Goal: Communication & Community: Answer question/provide support

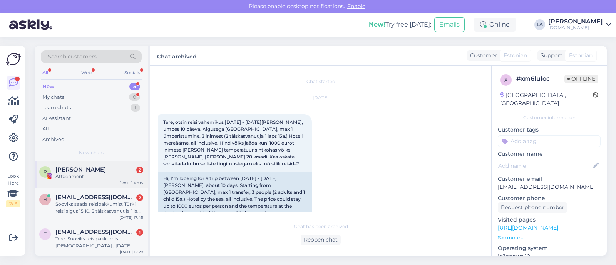
scroll to position [117, 0]
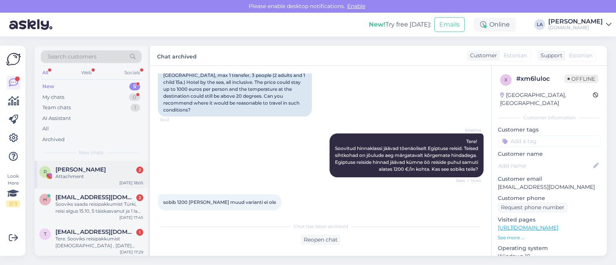
click at [104, 176] on div "Attachment" at bounding box center [99, 176] width 88 height 7
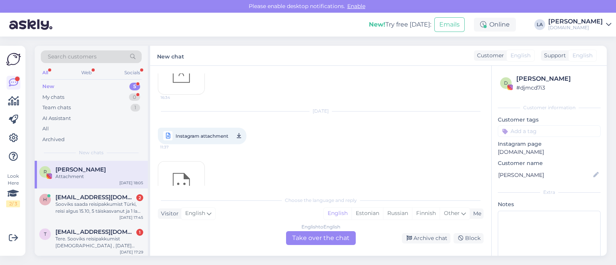
scroll to position [453, 0]
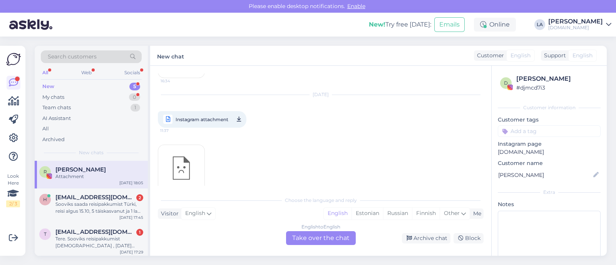
click at [434, 243] on div "English to English Take over the chat Archive chat Block" at bounding box center [321, 238] width 326 height 14
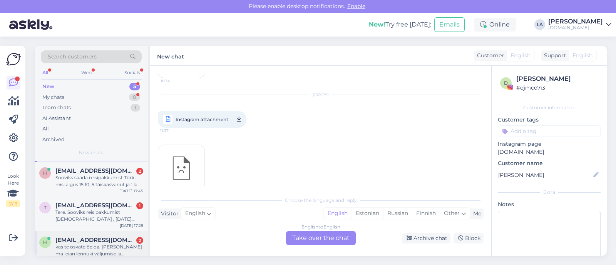
scroll to position [0, 0]
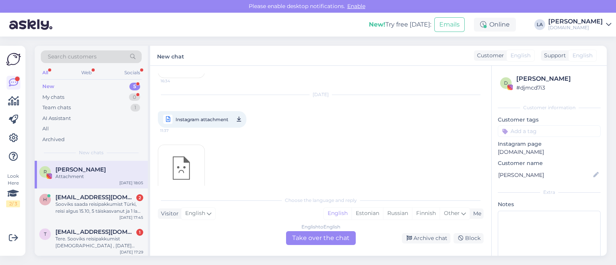
click at [80, 165] on div "R [PERSON_NAME] Attachment [DATE] 18:05" at bounding box center [91, 175] width 113 height 28
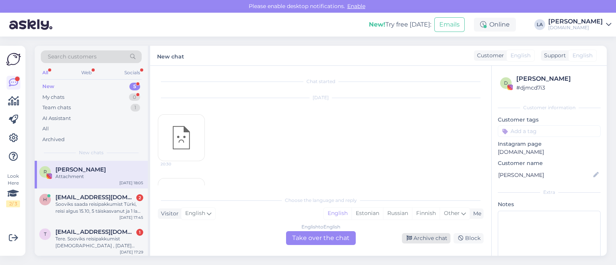
click at [416, 237] on div "Archive chat" at bounding box center [426, 238] width 48 height 10
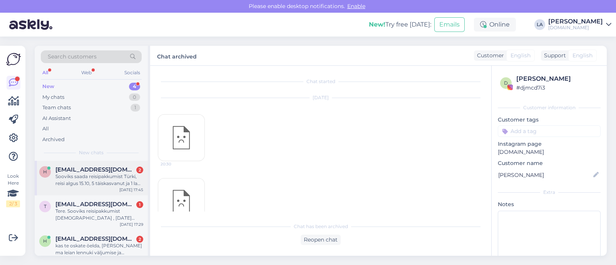
click at [68, 173] on div "Sooviks saada reisipakkumist Türki, reisi algus 15.10, 5 täiskasvanut ja 1 laps…" at bounding box center [99, 180] width 88 height 14
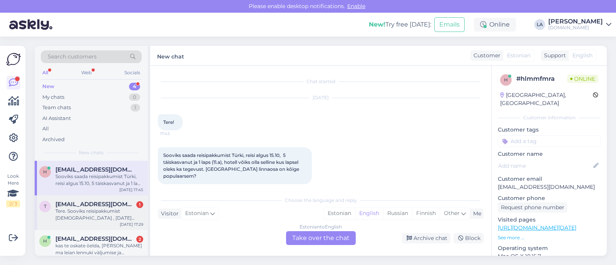
click at [118, 209] on div "Tere. Sooviks reisipakkumist [DEMOGRAPHIC_DATA] , [DATE] neljale inimesele Ultr…" at bounding box center [99, 215] width 88 height 14
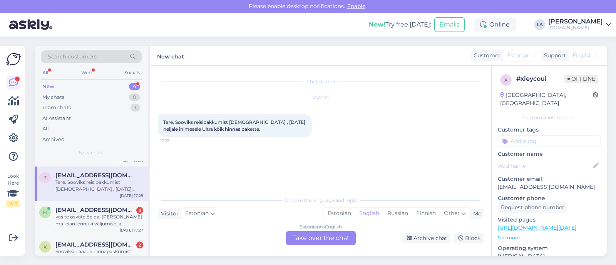
scroll to position [43, 0]
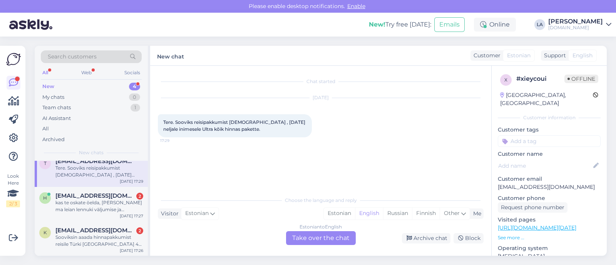
click at [117, 201] on div "kas te oskate öelda, [PERSON_NAME] ma leian lennuki väljumise ja saabumise [PER…" at bounding box center [99, 206] width 88 height 14
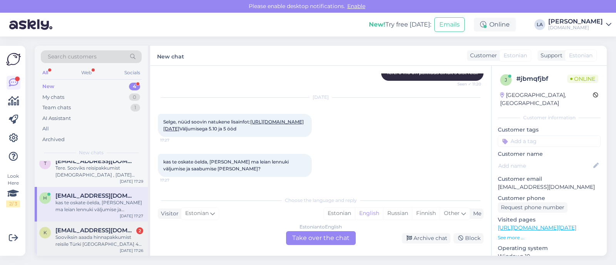
click at [100, 243] on div "Sooviksin aaada hinnapakkumist reisile Türki [GEOGRAPHIC_DATA] 4 inimest (2 täi…" at bounding box center [99, 241] width 88 height 14
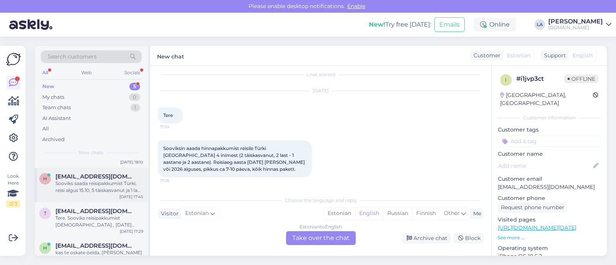
scroll to position [0, 0]
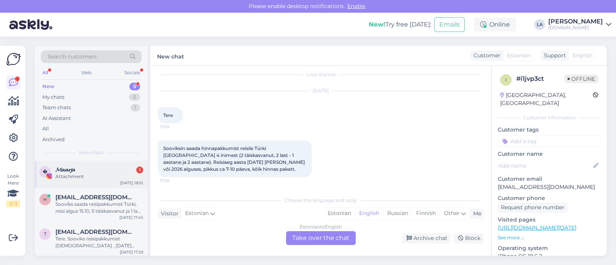
click at [111, 162] on div "� 𝓜𝓪𝓪𝓻𝓳𝓪 1 Attachment [DATE] 18:10" at bounding box center [91, 175] width 113 height 28
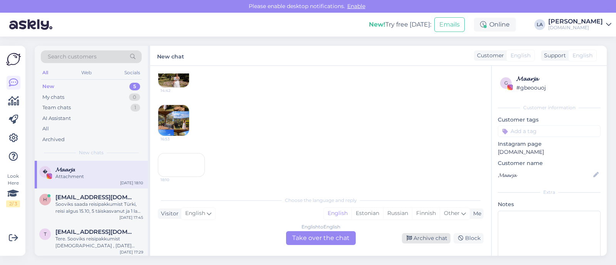
click at [413, 236] on div "Archive chat" at bounding box center [426, 238] width 48 height 10
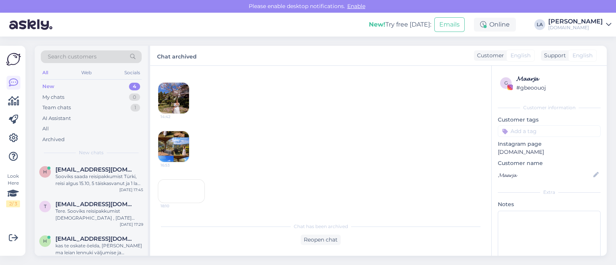
scroll to position [1182, 0]
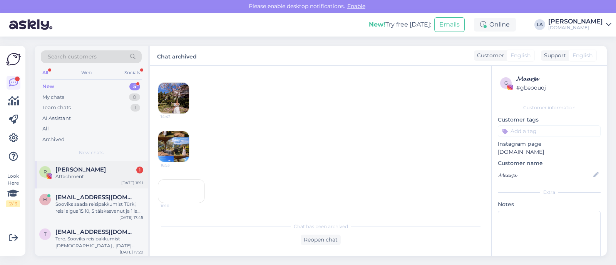
click at [84, 175] on div "Attachment" at bounding box center [99, 176] width 88 height 7
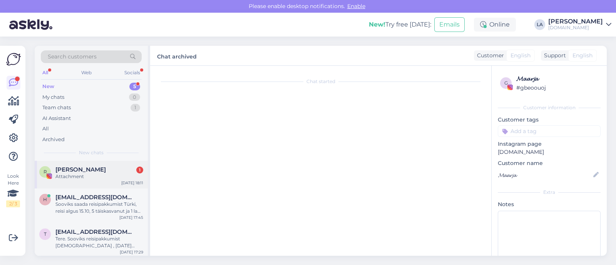
scroll to position [0, 0]
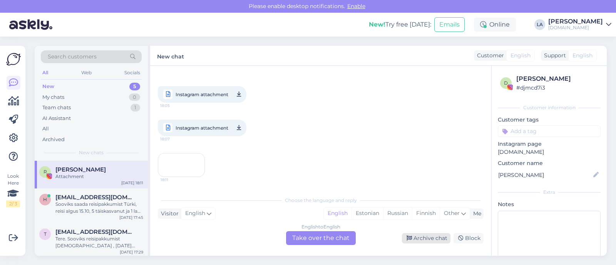
click at [426, 239] on div "Archive chat" at bounding box center [426, 238] width 48 height 10
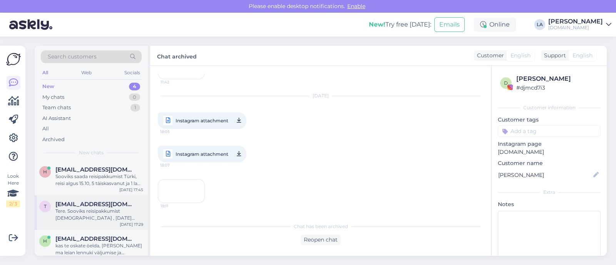
scroll to position [622, 0]
click at [112, 189] on div "h [EMAIL_ADDRESS][DOMAIN_NAME] Sooviks saada reisipakkumist Türki, reisi algus …" at bounding box center [91, 178] width 113 height 35
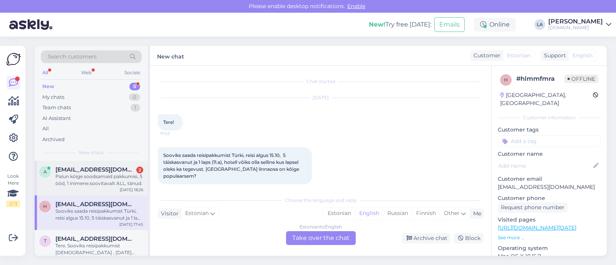
click at [130, 169] on div "[EMAIL_ADDRESS][DOMAIN_NAME] 2" at bounding box center [99, 169] width 88 height 7
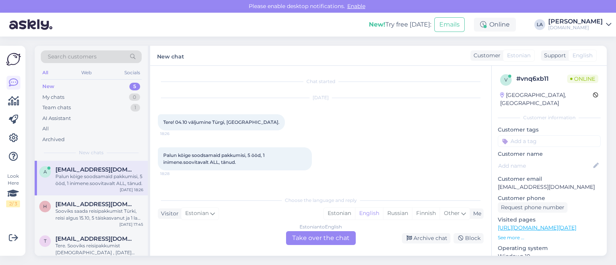
scroll to position [78, 0]
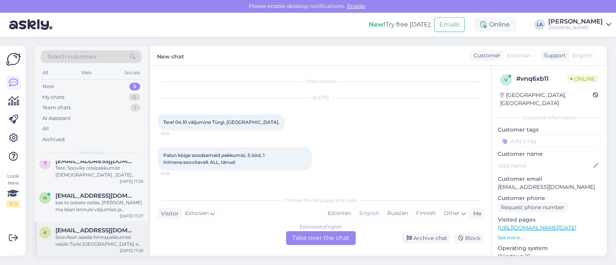
click at [103, 250] on div "K [EMAIL_ADDRESS][DOMAIN_NAME] Sooviksin aaada hinnapakkumist reisile Türki Ant…" at bounding box center [91, 239] width 113 height 35
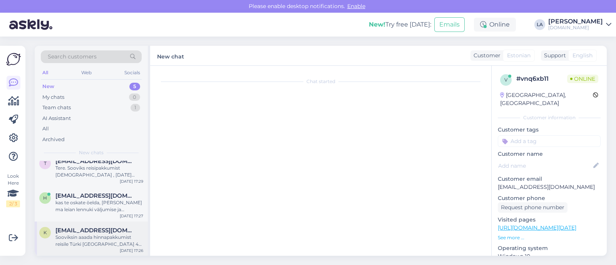
scroll to position [7, 0]
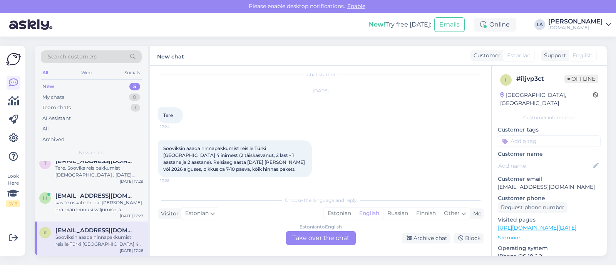
click at [349, 236] on div "Estonian to English Take over the chat" at bounding box center [321, 238] width 70 height 14
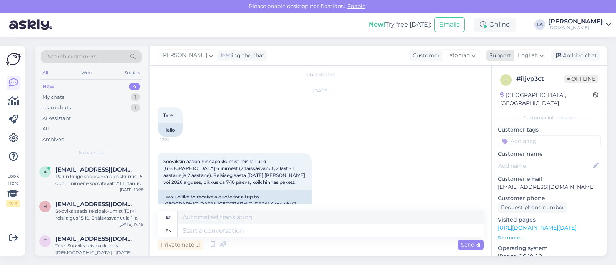
click at [527, 57] on span "English" at bounding box center [528, 55] width 20 height 8
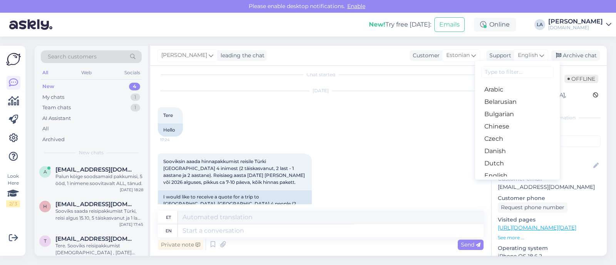
drag, startPoint x: 502, startPoint y: 157, endPoint x: 476, endPoint y: 164, distance: 27.2
click at [502, 182] on link "Estonian" at bounding box center [517, 188] width 85 height 12
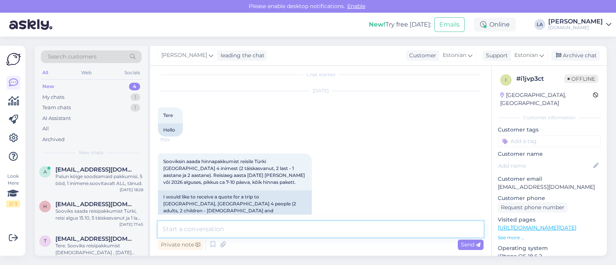
click at [290, 223] on textarea at bounding box center [321, 229] width 326 height 16
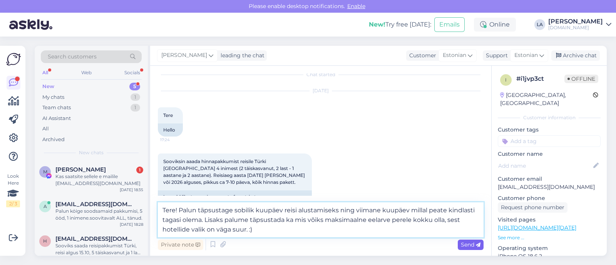
type textarea "Tere! Palun täpsustage sobilik kuupäev reisi alustamiseks ning viimane kuupäev …"
click at [471, 246] on span "Send" at bounding box center [471, 244] width 20 height 7
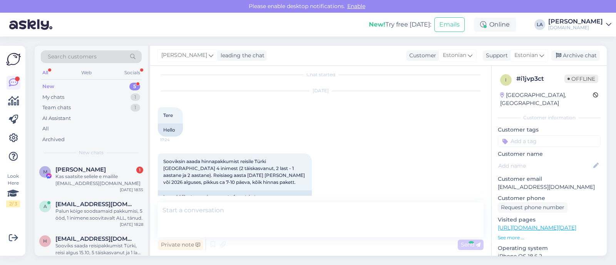
scroll to position [79, 0]
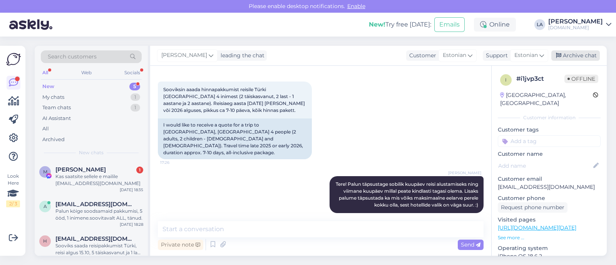
click at [583, 55] on div "Archive chat" at bounding box center [575, 55] width 48 height 10
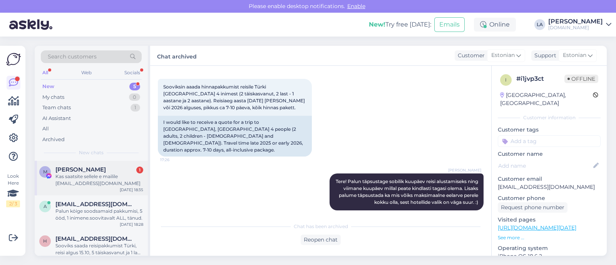
click at [108, 168] on div "[PERSON_NAME] 1" at bounding box center [99, 169] width 88 height 7
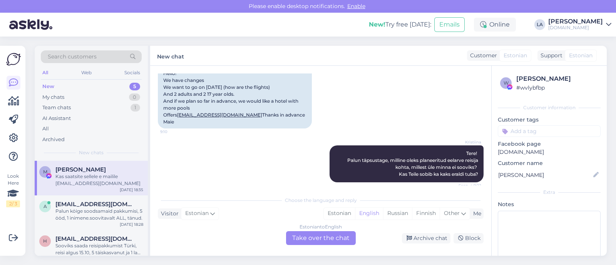
scroll to position [2074, 0]
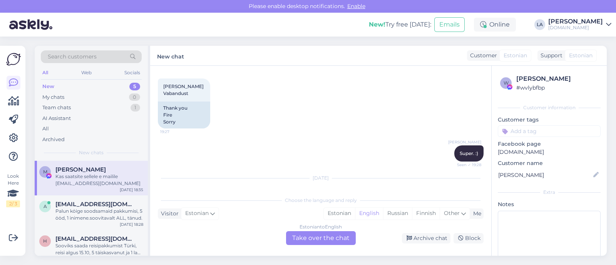
click at [316, 235] on div "Estonian to English Take over the chat" at bounding box center [321, 238] width 70 height 14
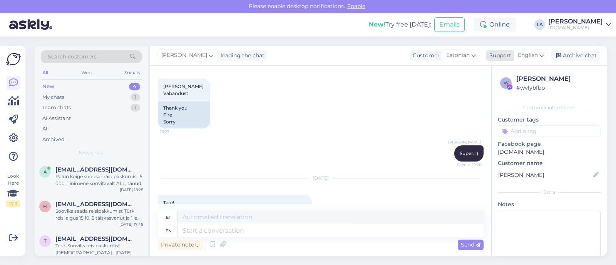
click at [530, 58] on span "English" at bounding box center [528, 55] width 20 height 8
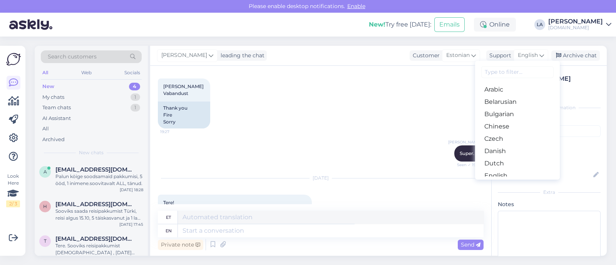
click at [501, 182] on link "Estonian" at bounding box center [517, 188] width 85 height 12
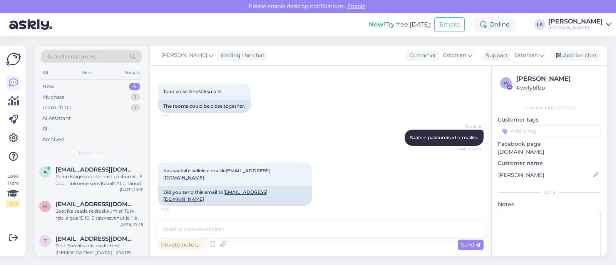
scroll to position [2484, 0]
click at [226, 226] on textarea at bounding box center [321, 229] width 326 height 16
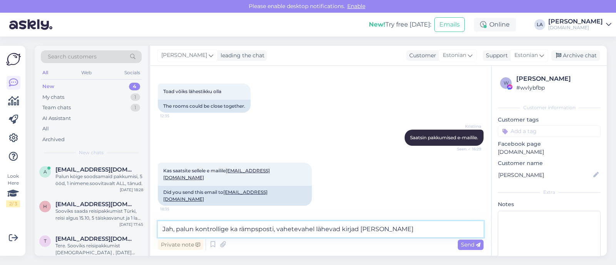
type textarea "Jah, palun kontrollige ka rämpsposti, vahetevahel lähevad kirjad [PERSON_NAME]."
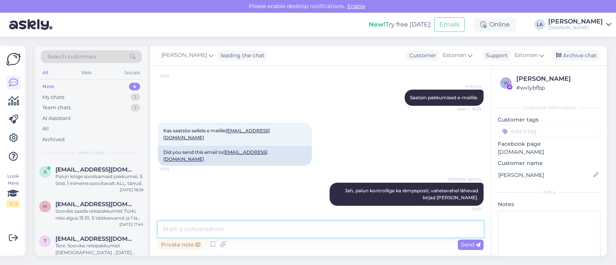
scroll to position [2524, 0]
click at [348, 232] on textarea at bounding box center [321, 229] width 326 height 16
type textarea "J edastasin kirja ka uuesti."
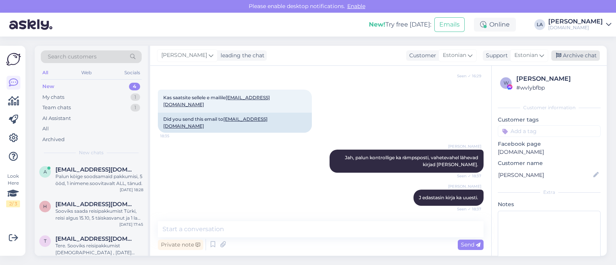
click at [575, 56] on div "Archive chat" at bounding box center [575, 55] width 48 height 10
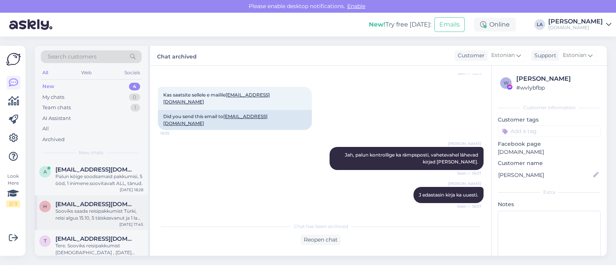
scroll to position [43, 0]
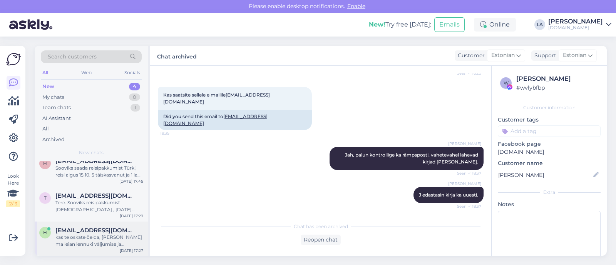
click at [85, 241] on div "kas te oskate öelda, [PERSON_NAME] ma leian lennuki väljumise ja saabumise [PER…" at bounding box center [99, 241] width 88 height 14
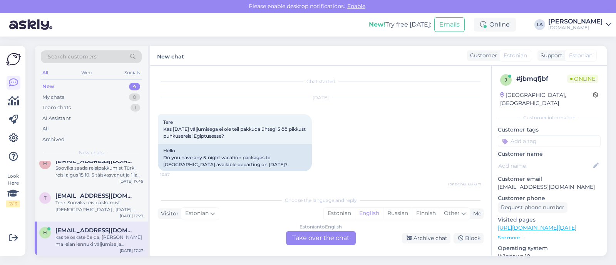
scroll to position [144, 0]
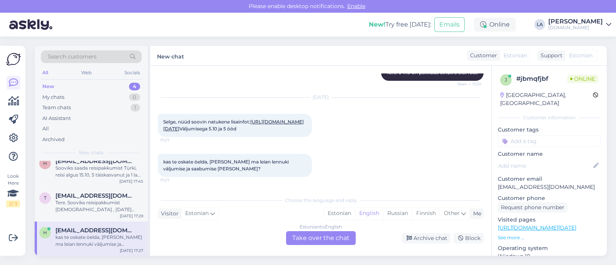
click at [202, 119] on link "[URL][DOMAIN_NAME][DATE]" at bounding box center [233, 125] width 140 height 13
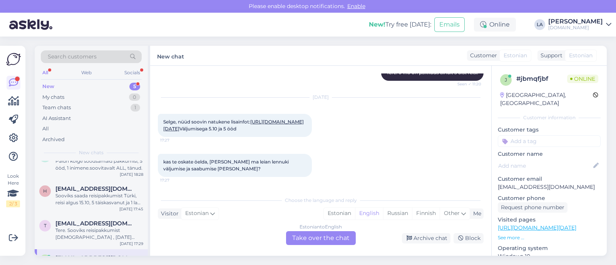
click at [123, 84] on div "New 5" at bounding box center [91, 86] width 101 height 11
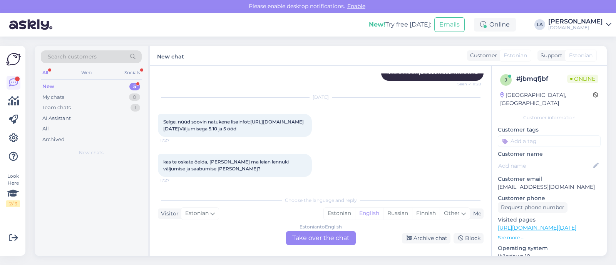
scroll to position [0, 0]
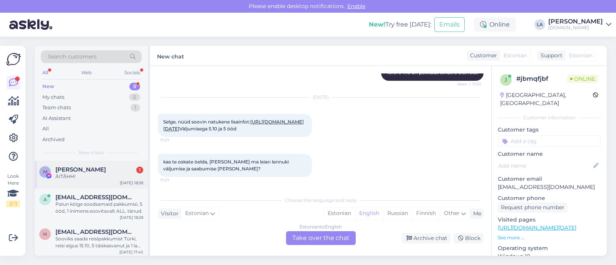
click at [95, 175] on div "ÄITÃHH!" at bounding box center [99, 176] width 88 height 7
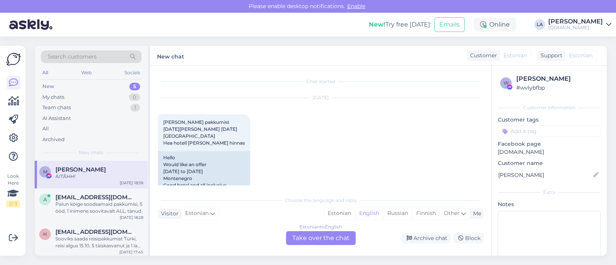
scroll to position [2619, 0]
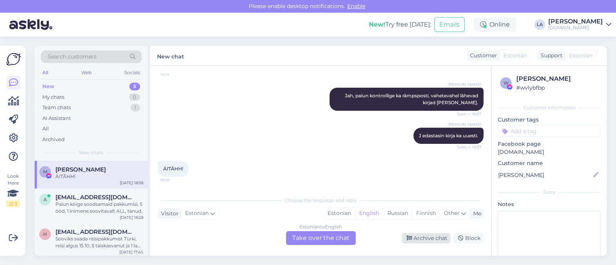
click at [427, 238] on div "Archive chat" at bounding box center [426, 238] width 48 height 10
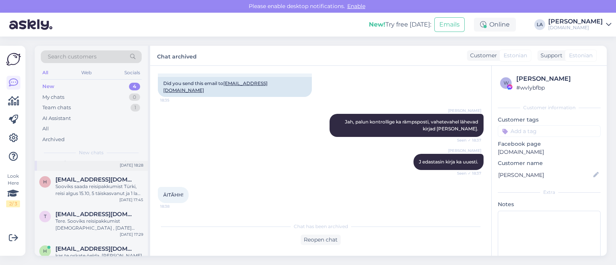
scroll to position [43, 0]
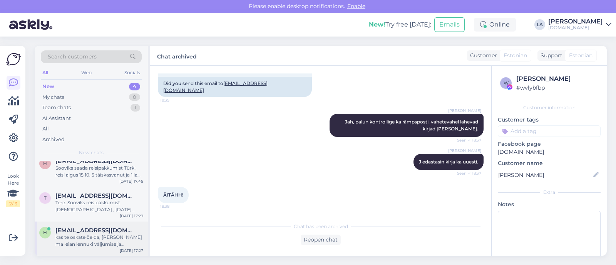
click at [113, 248] on div "h [EMAIL_ADDRESS][DOMAIN_NAME] kas te oskate öelda, [PERSON_NAME] ma leian lenn…" at bounding box center [91, 239] width 113 height 35
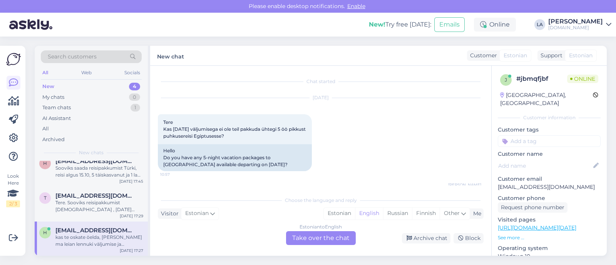
scroll to position [144, 0]
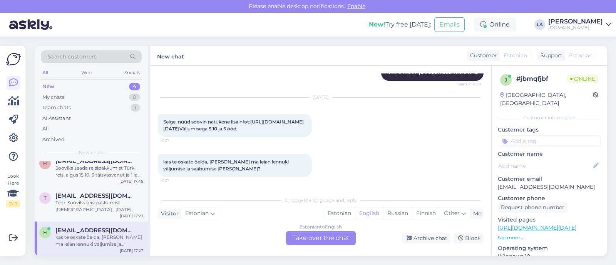
click at [317, 240] on div "Estonian to English Take over the chat" at bounding box center [321, 238] width 70 height 14
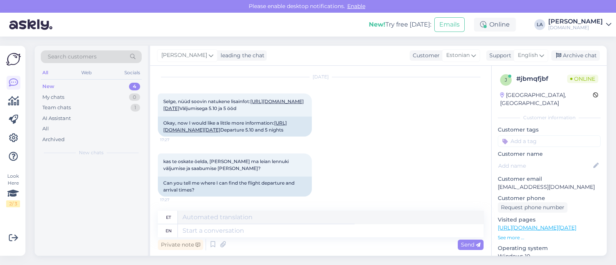
scroll to position [0, 0]
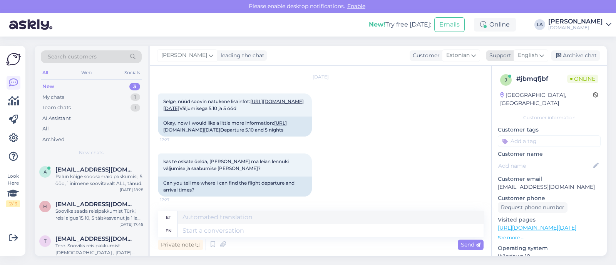
click at [523, 55] on span "English" at bounding box center [528, 55] width 20 height 8
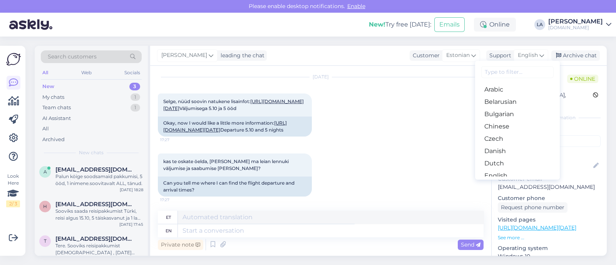
click at [503, 182] on link "Estonian" at bounding box center [517, 188] width 85 height 12
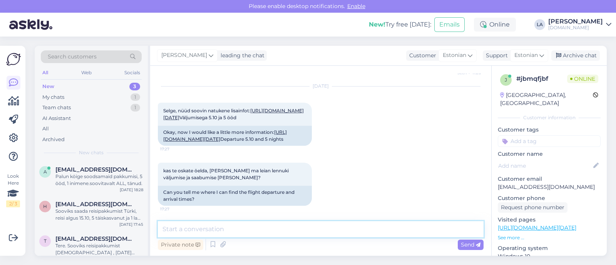
click at [276, 227] on textarea at bounding box center [321, 229] width 326 height 16
paste textarea "Xperience Kiroseiz Premier 5*"
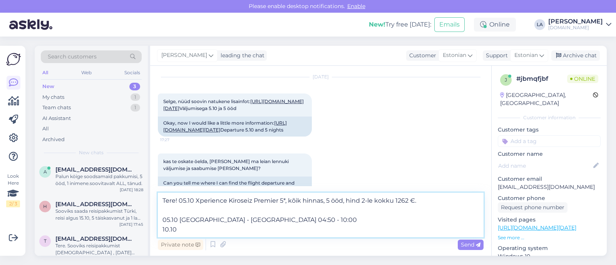
drag, startPoint x: 206, startPoint y: 221, endPoint x: 255, endPoint y: 221, distance: 49.6
click at [255, 221] on textarea "Tere! 05.10 Xperience Kiroseiz Premier 5*, kõik hinnas, 5 ööd, hind 2-le kokku …" at bounding box center [321, 215] width 326 height 45
click at [183, 234] on textarea "Tere! 05.10 Xperience Kiroseiz Premier 5*, kõik hinnas, 5 ööd, hind 2-le kokku …" at bounding box center [321, 215] width 326 height 45
paste textarea "Sharm El Sheikh"
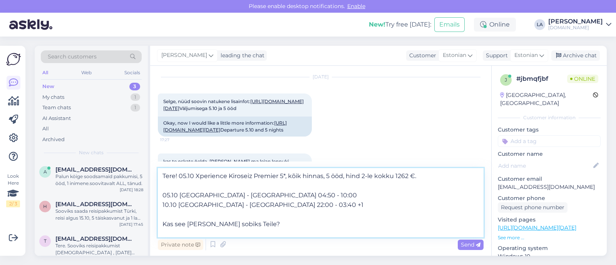
scroll to position [10, 0]
paste textarea "Kuna hinnad broneerimissüsteemis muutuvad pidevalt vastavalt vabade kohtade ole…"
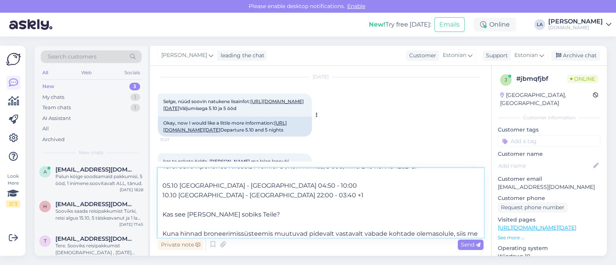
scroll to position [48, 0]
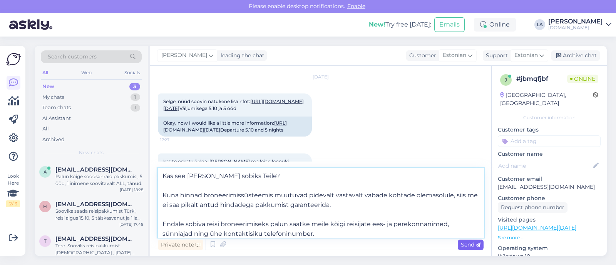
type textarea "Tere! 05.10 Xperience Kiroseiz Premier 5*, kõik hinnas, 5 ööd, hind 2-le kokku …"
click at [466, 249] on div "Send" at bounding box center [471, 245] width 26 height 10
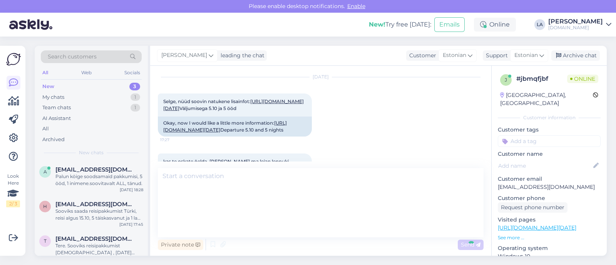
scroll to position [0, 0]
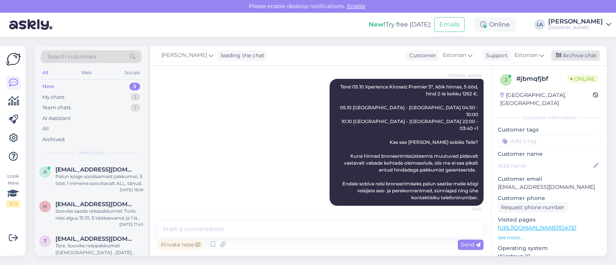
click at [572, 57] on div "Archive chat" at bounding box center [575, 55] width 48 height 10
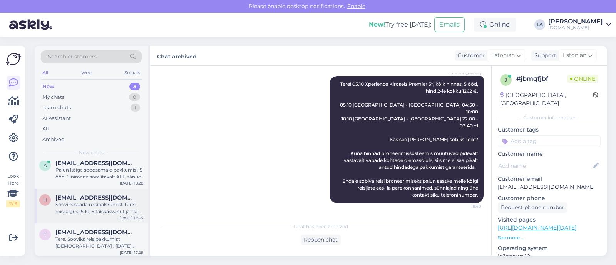
scroll to position [8, 0]
click at [98, 227] on span "[EMAIL_ADDRESS][DOMAIN_NAME]" at bounding box center [95, 230] width 80 height 7
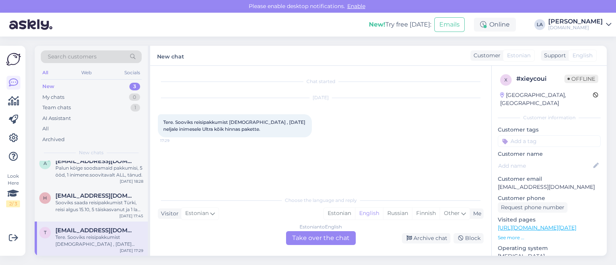
click at [327, 235] on div "Estonian to English Take over the chat" at bounding box center [321, 238] width 70 height 14
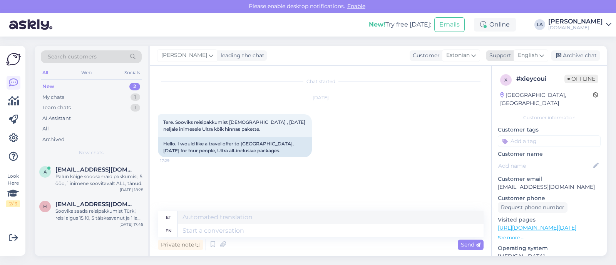
click at [535, 60] on div "English" at bounding box center [530, 55] width 35 height 12
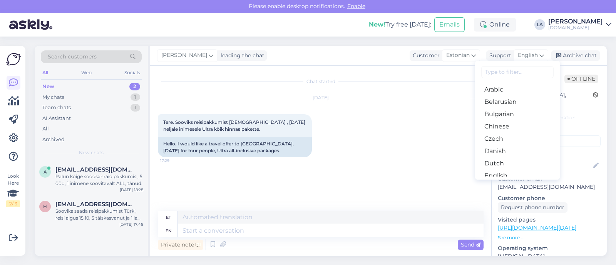
drag, startPoint x: 506, startPoint y: 156, endPoint x: 497, endPoint y: 170, distance: 16.9
click at [506, 182] on link "Estonian" at bounding box center [517, 188] width 85 height 12
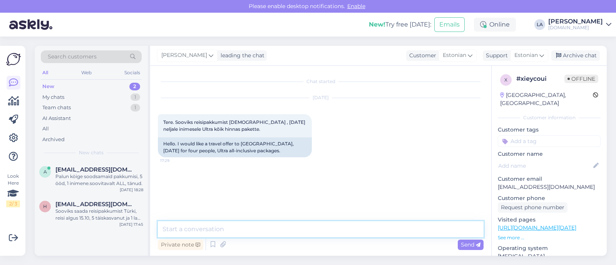
click at [262, 232] on textarea at bounding box center [321, 229] width 326 height 16
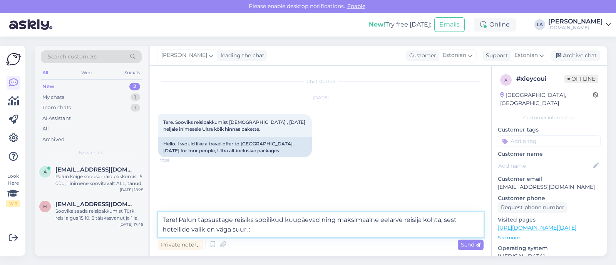
type textarea "Tere! Palun täpsustage reisiks sobilikud kuupäevad ning maksimaalne eelarve rei…"
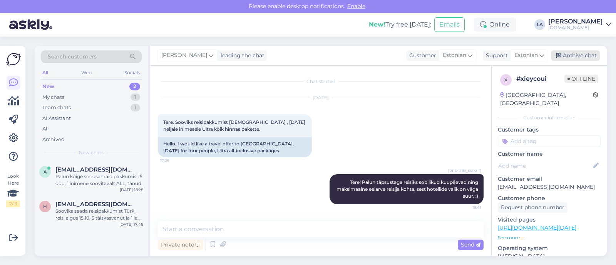
click at [568, 55] on div "Archive chat" at bounding box center [575, 55] width 48 height 10
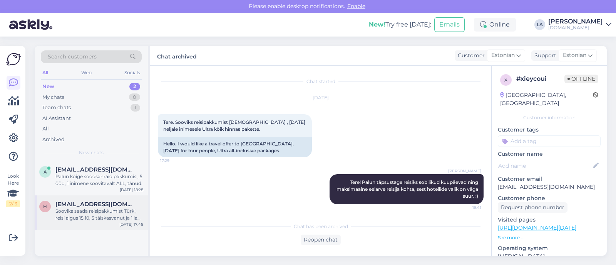
click at [99, 209] on div "Sooviks saada reisipakkumist Türki, reisi algus 15.10, 5 täiskasvanut ja 1 laps…" at bounding box center [99, 215] width 88 height 14
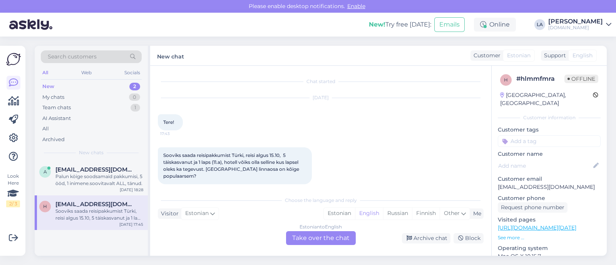
click at [344, 234] on div "Estonian to English Take over the chat" at bounding box center [321, 238] width 70 height 14
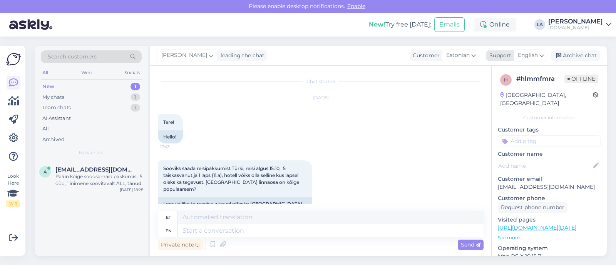
click at [529, 56] on span "English" at bounding box center [528, 55] width 20 height 8
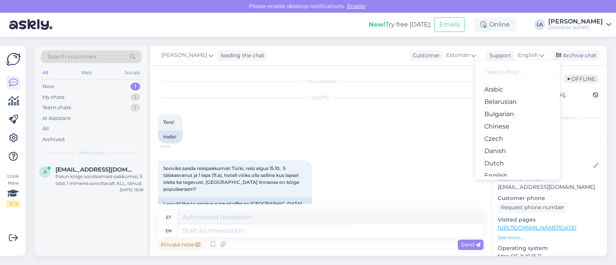
click at [498, 182] on link "Estonian" at bounding box center [517, 188] width 85 height 12
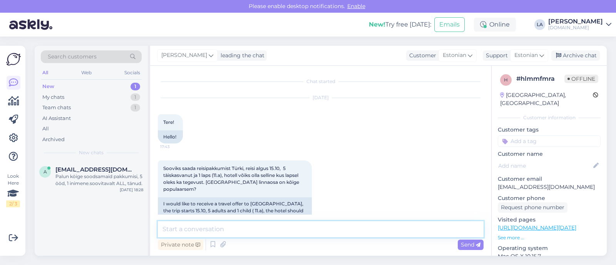
click at [331, 235] on textarea at bounding box center [321, 229] width 326 height 16
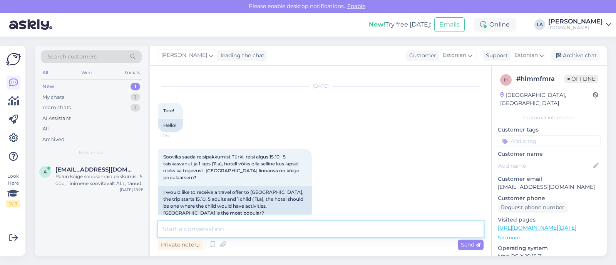
scroll to position [18, 0]
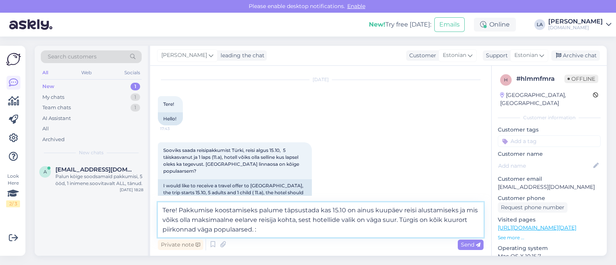
type textarea "Tere! Pakkumise koostamiseks palume täpsustada kas 15.10 on ainus kuupäev reisi…"
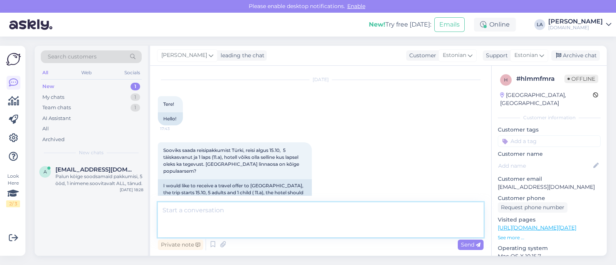
scroll to position [79, 0]
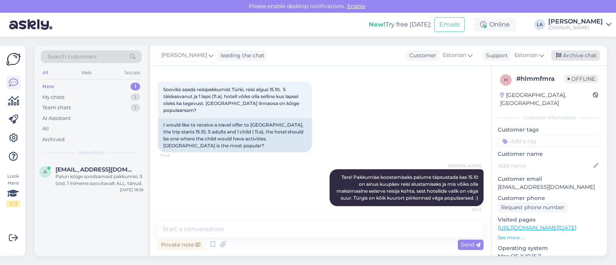
click at [588, 59] on div "Archive chat" at bounding box center [575, 55] width 48 height 10
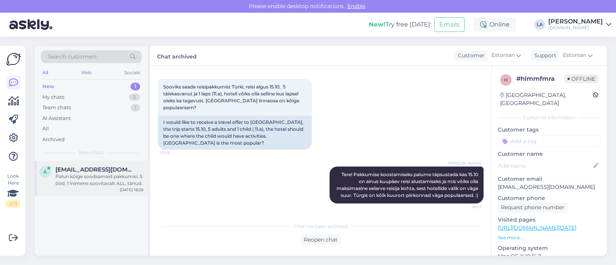
click at [73, 170] on span "[EMAIL_ADDRESS][DOMAIN_NAME]" at bounding box center [95, 169] width 80 height 7
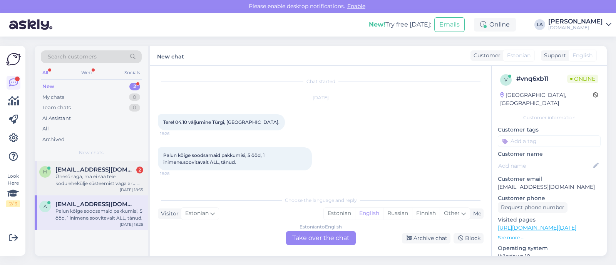
click at [133, 181] on div "Ühesõnaga, ma ei saa teie kodulehekülje süsteemist väga aru. 05.10 väljumisega …" at bounding box center [99, 180] width 88 height 14
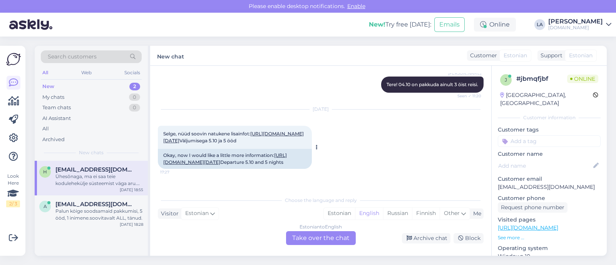
scroll to position [99, 0]
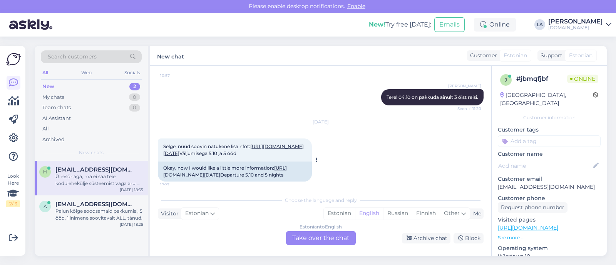
click at [245, 152] on link "[URL][DOMAIN_NAME][DATE]" at bounding box center [233, 150] width 140 height 13
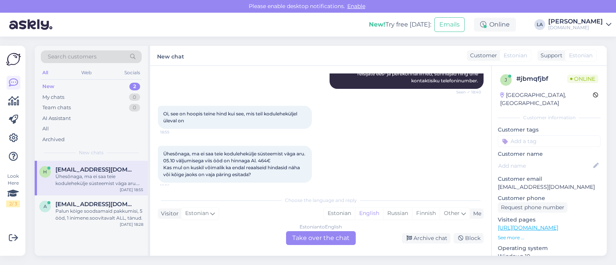
scroll to position [436, 0]
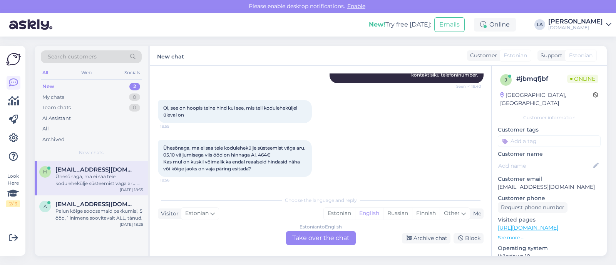
click at [302, 237] on div "Estonian to English Take over the chat" at bounding box center [321, 238] width 70 height 14
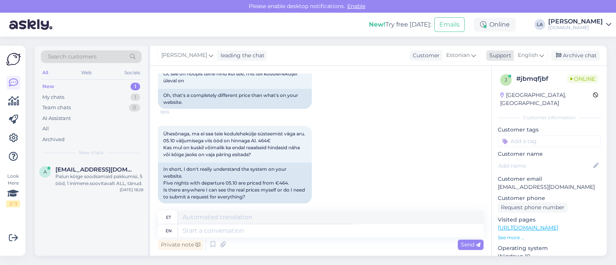
click at [522, 55] on span "English" at bounding box center [528, 55] width 20 height 8
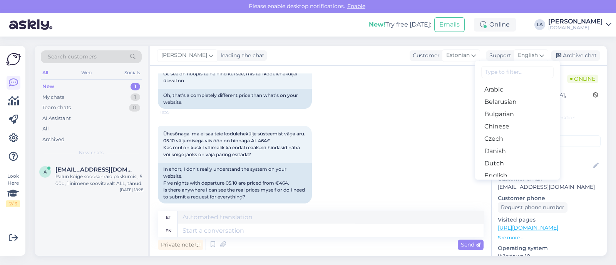
click at [502, 182] on link "Estonian" at bounding box center [517, 188] width 85 height 12
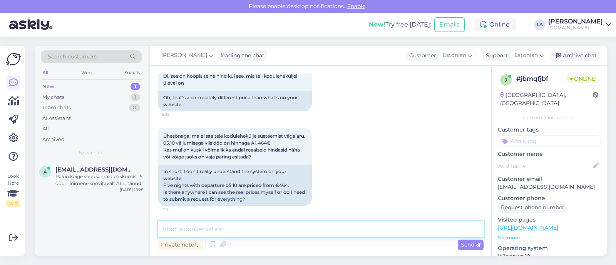
click at [253, 230] on textarea at bounding box center [321, 229] width 326 height 16
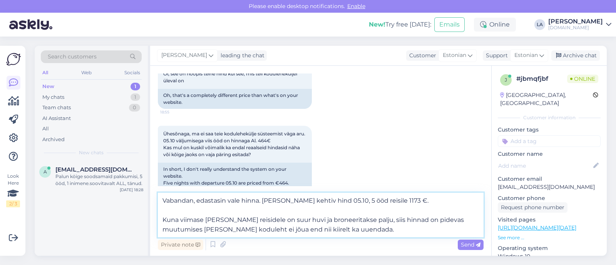
click at [353, 202] on textarea "Vabandan, edastasin vale hinna. [PERSON_NAME] kehtiv hind 05.10, 5 ööd reisile …" at bounding box center [321, 215] width 326 height 45
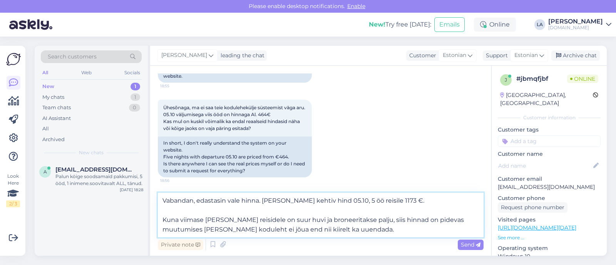
scroll to position [496, 0]
click at [374, 233] on textarea "Vabandan, edastasin vale hinna. [PERSON_NAME] kehtiv hind 05.10, 5 öö reisile 1…" at bounding box center [321, 215] width 326 height 45
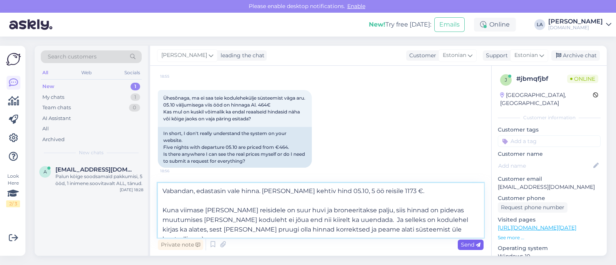
type textarea "Vabandan, edastasin vale hinna. [PERSON_NAME] kehtiv hind 05.10, 5 öö reisile 1…"
click at [462, 246] on span "Send" at bounding box center [471, 244] width 20 height 7
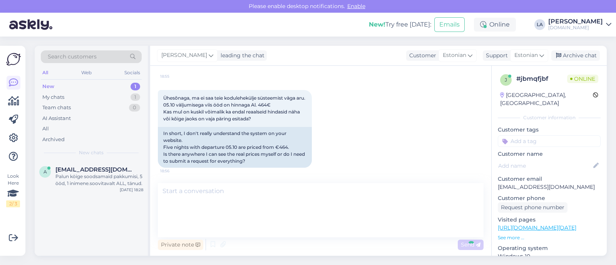
scroll to position [550, 0]
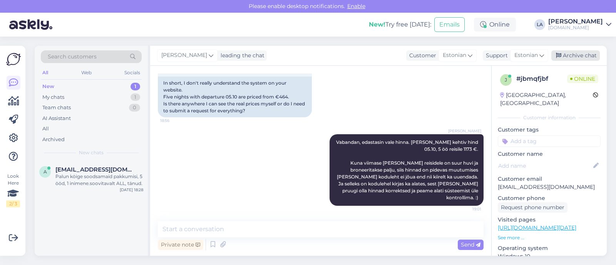
click at [560, 57] on icon at bounding box center [558, 55] width 5 height 5
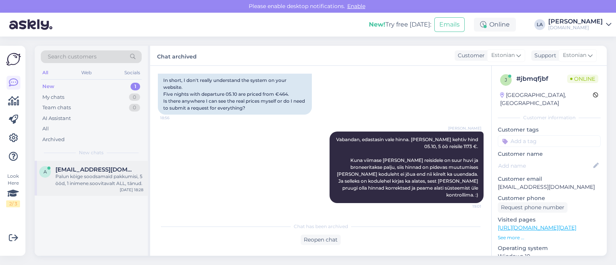
click at [121, 183] on div "Palun köige soodsamaid pakkumisi, 5 ööd, 1 inimene.soovitavalt ALL, tänud." at bounding box center [99, 180] width 88 height 14
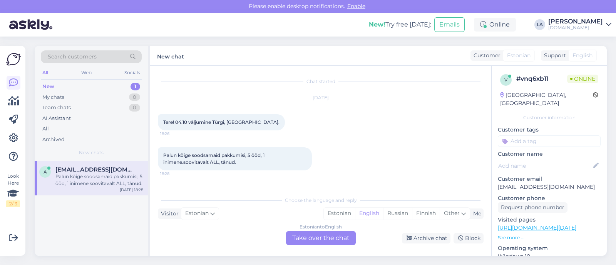
click at [338, 238] on div "Estonian to English Take over the chat" at bounding box center [321, 238] width 70 height 14
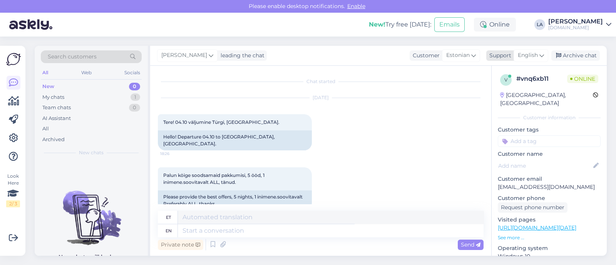
click at [540, 58] on icon at bounding box center [541, 55] width 5 height 8
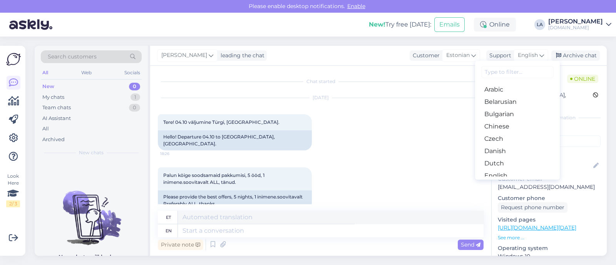
click at [492, 182] on link "Estonian" at bounding box center [517, 188] width 85 height 12
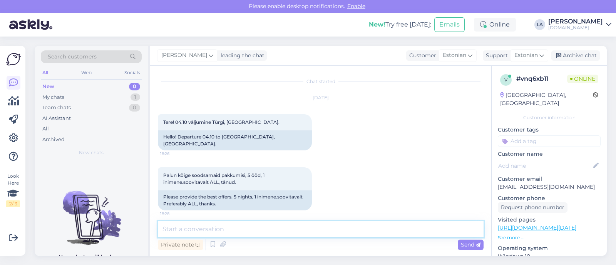
drag, startPoint x: 319, startPoint y: 227, endPoint x: 324, endPoint y: 229, distance: 4.5
click at [319, 228] on textarea at bounding box center [321, 229] width 326 height 16
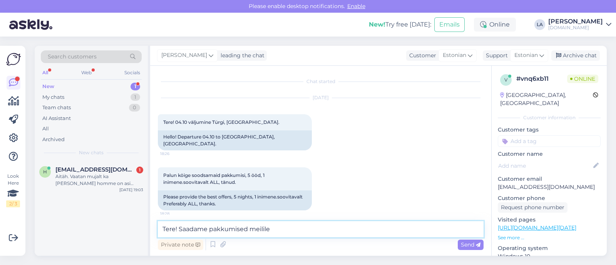
type textarea "Tere! Saadame pakkumised meilile."
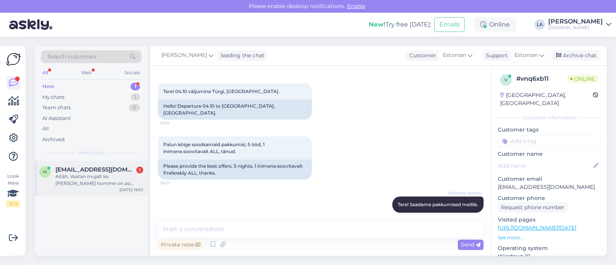
click at [96, 173] on div "Aitäh. Vaatan mujalt ka [PERSON_NAME] homme on asi selgem siis vajadusel võtan …" at bounding box center [99, 180] width 88 height 14
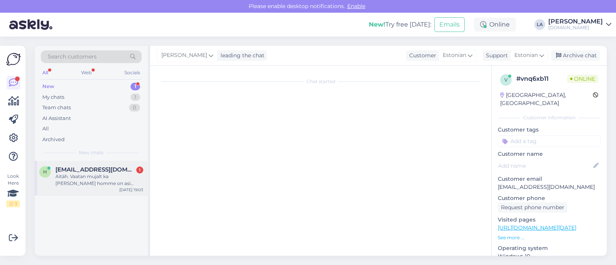
scroll to position [618, 0]
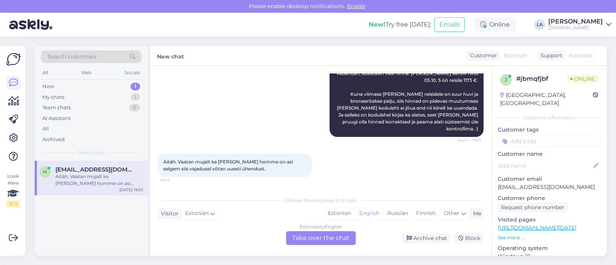
click at [341, 238] on div "Estonian to English Take over the chat" at bounding box center [321, 238] width 70 height 14
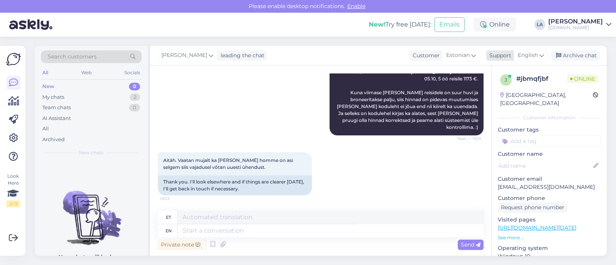
click at [541, 57] on icon at bounding box center [541, 55] width 5 height 8
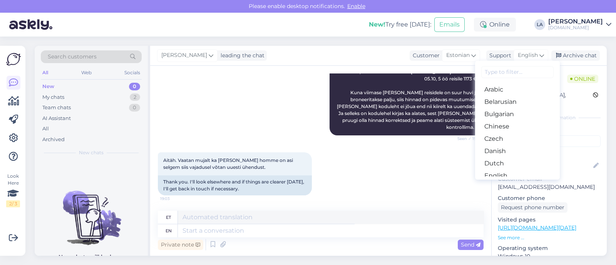
click at [508, 182] on link "Estonian" at bounding box center [517, 188] width 85 height 12
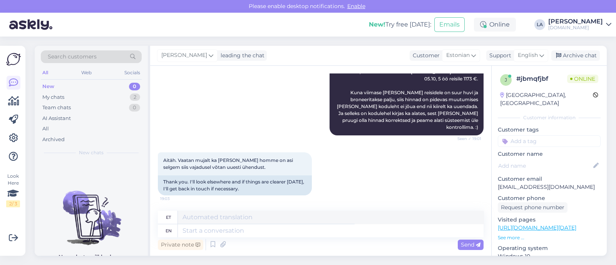
scroll to position [610, 0]
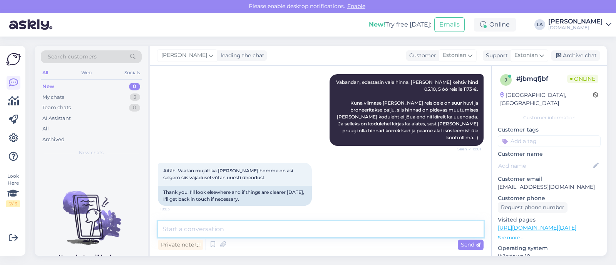
click at [386, 228] on textarea at bounding box center [321, 229] width 326 height 16
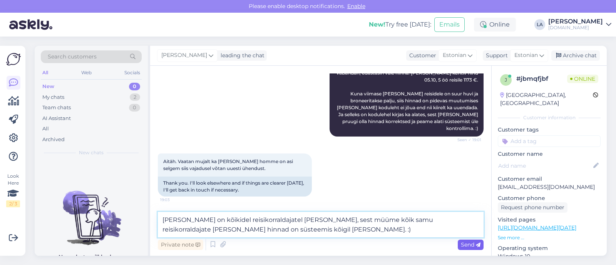
type textarea "[PERSON_NAME] on kõikidel reisikorraldajatel [PERSON_NAME], sest müüme kõik sam…"
click at [468, 249] on div "Send" at bounding box center [471, 245] width 26 height 10
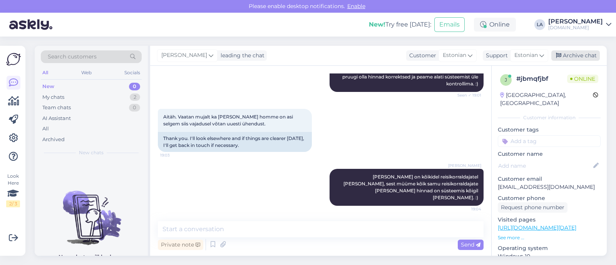
click at [568, 56] on div "Archive chat" at bounding box center [575, 55] width 48 height 10
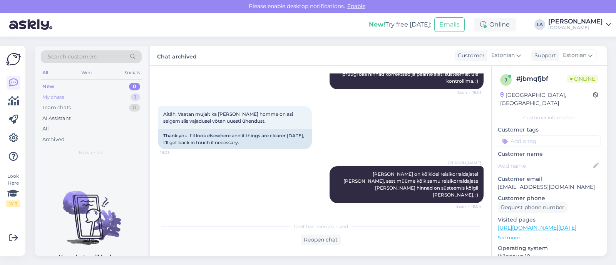
click at [123, 97] on div "My chats 1" at bounding box center [91, 97] width 101 height 11
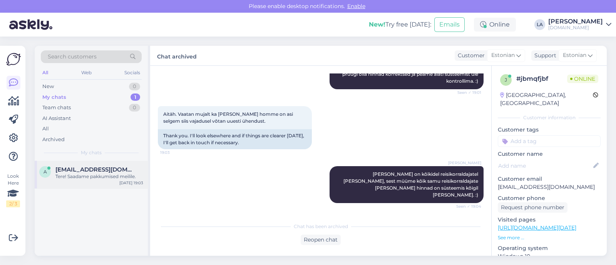
click at [111, 178] on div "Tere! Saadame pakkumised meilile." at bounding box center [99, 176] width 88 height 7
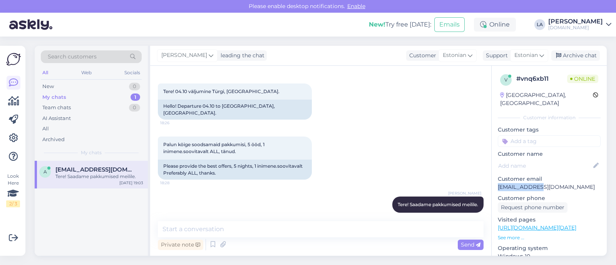
drag, startPoint x: 498, startPoint y: 178, endPoint x: 538, endPoint y: 181, distance: 39.4
click at [548, 183] on p "[EMAIL_ADDRESS][DOMAIN_NAME]" at bounding box center [549, 187] width 103 height 8
copy p "[EMAIL_ADDRESS][DOMAIN_NAME]"
click at [132, 83] on div "1" at bounding box center [135, 87] width 10 height 8
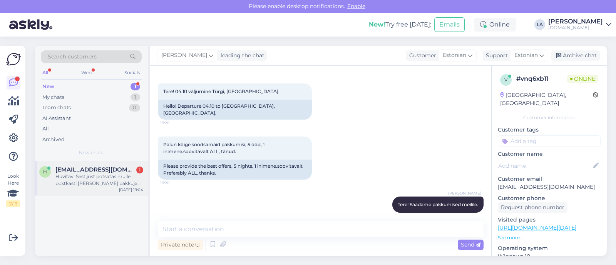
click at [119, 182] on div "Huvitav. Sest just potsatas mulle postkasti [PERSON_NAME] pakkuja egiptuse reis…" at bounding box center [99, 180] width 88 height 14
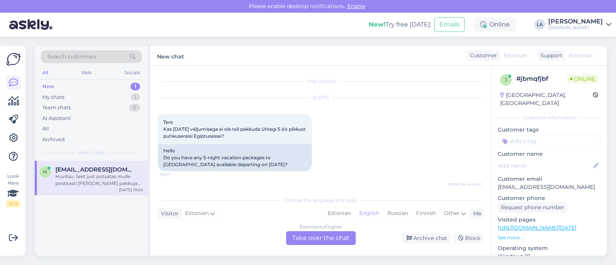
scroll to position [732, 0]
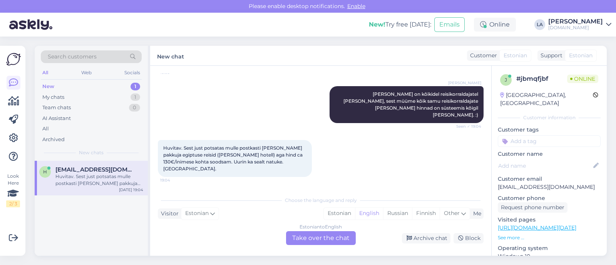
click at [344, 234] on div "Estonian to English Take over the chat" at bounding box center [321, 238] width 70 height 14
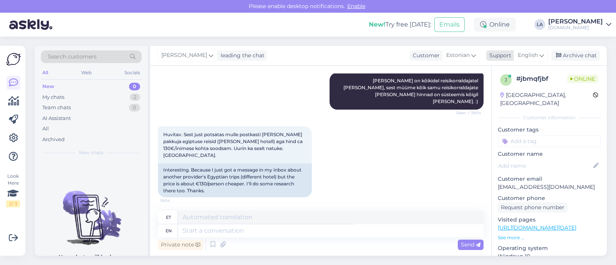
click at [533, 56] on span "English" at bounding box center [528, 55] width 20 height 8
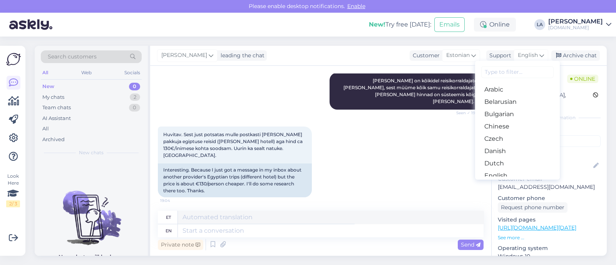
click at [502, 182] on link "Estonian" at bounding box center [517, 188] width 85 height 12
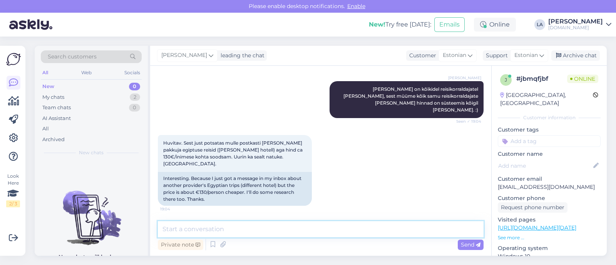
click at [363, 225] on textarea at bounding box center [321, 229] width 326 height 16
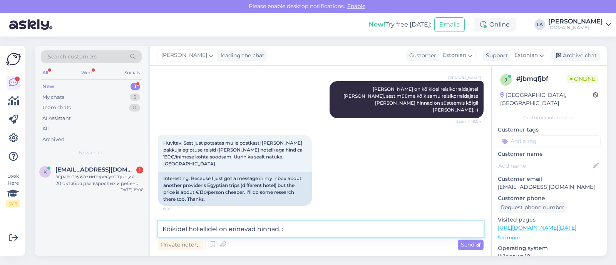
type textarea "Kõikidel hotellidel on erinevad hinnad. :)"
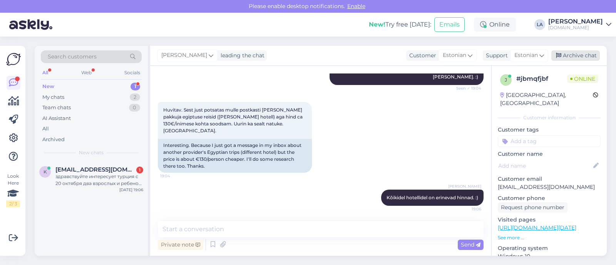
drag, startPoint x: 562, startPoint y: 60, endPoint x: 384, endPoint y: 81, distance: 178.7
click at [562, 60] on div "Archive chat" at bounding box center [575, 55] width 48 height 10
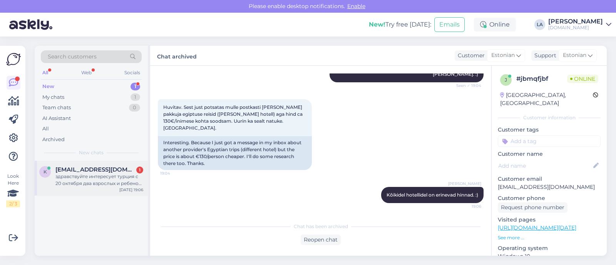
click at [104, 174] on div "здравствуйте интересует турция с 20 октября два взрослых и ребенок 6 лет" at bounding box center [99, 180] width 88 height 14
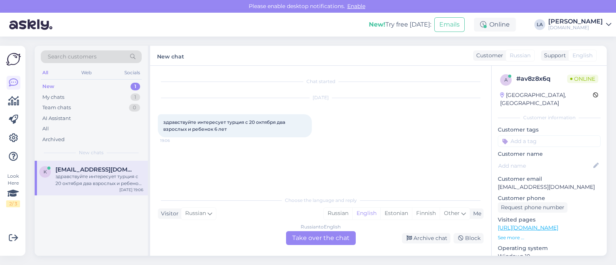
scroll to position [0, 0]
click at [328, 245] on div "Russian to English Take over the chat" at bounding box center [321, 238] width 70 height 14
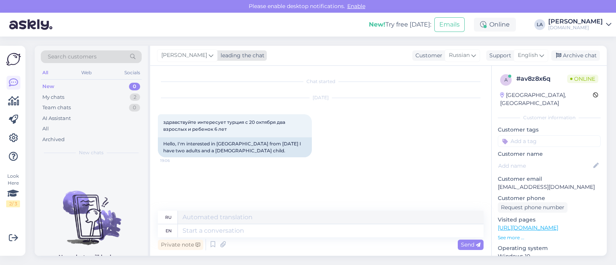
click at [187, 57] on span "[PERSON_NAME]" at bounding box center [184, 55] width 46 height 8
type input "tat"
click at [187, 99] on div "[PERSON_NAME][EMAIL_ADDRESS][DOMAIN_NAME]" at bounding box center [213, 97] width 64 height 7
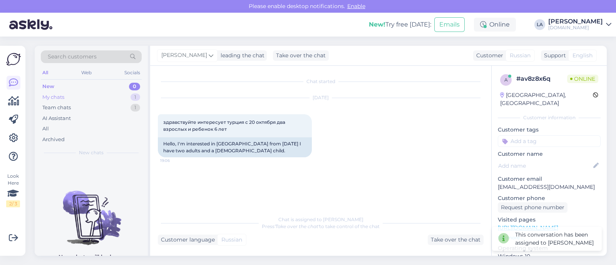
click at [138, 95] on div "1" at bounding box center [135, 98] width 10 height 8
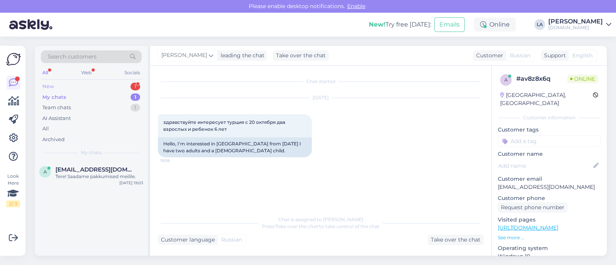
click at [129, 87] on div "New 1" at bounding box center [91, 86] width 101 height 11
click at [110, 175] on div "Igati arusaadav." at bounding box center [99, 176] width 88 height 7
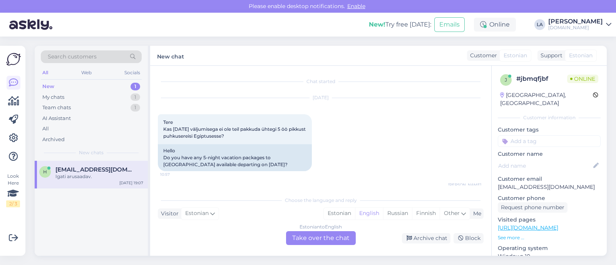
scroll to position [832, 0]
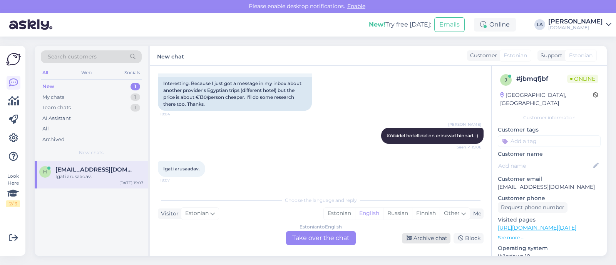
click at [441, 240] on div "Archive chat" at bounding box center [426, 238] width 48 height 10
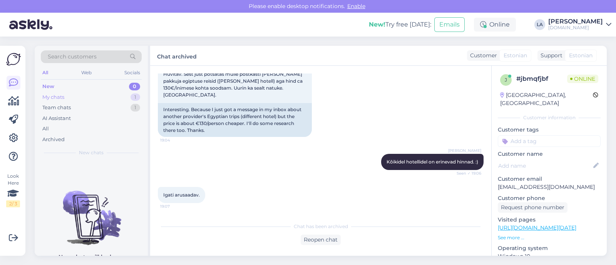
click at [137, 94] on div "1" at bounding box center [135, 98] width 10 height 8
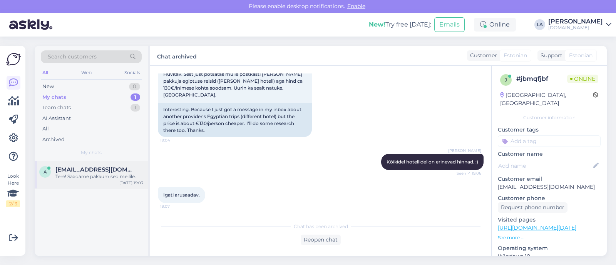
click at [112, 173] on div "Tere! Saadame pakkumised meilile." at bounding box center [99, 176] width 88 height 7
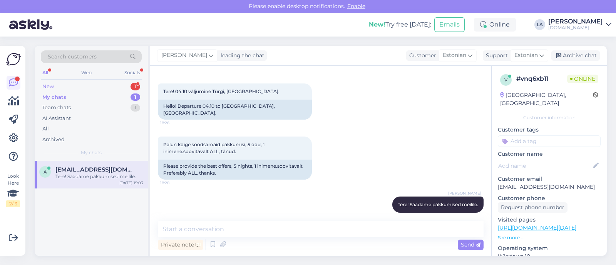
click at [101, 85] on div "New 1" at bounding box center [91, 86] width 101 height 11
click at [90, 180] on div "Kas saaks need pakkumised neljale teha" at bounding box center [99, 180] width 88 height 14
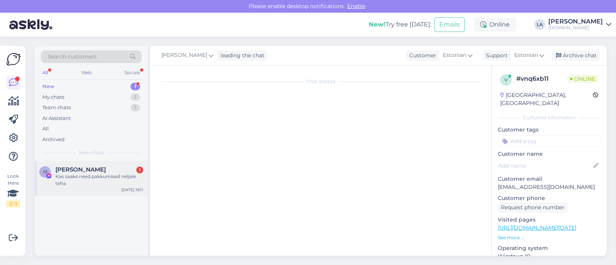
scroll to position [2652, 0]
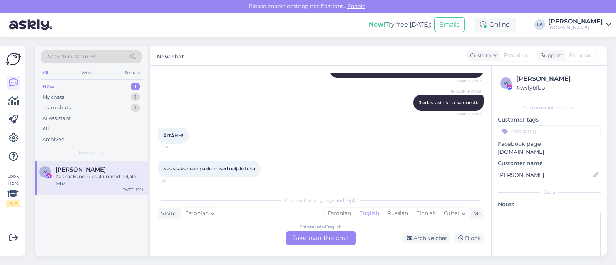
click at [316, 241] on div "Estonian to English Take over the chat" at bounding box center [321, 238] width 70 height 14
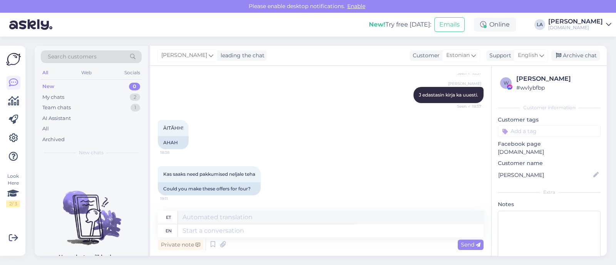
scroll to position [2659, 0]
click at [527, 57] on span "English" at bounding box center [528, 55] width 20 height 8
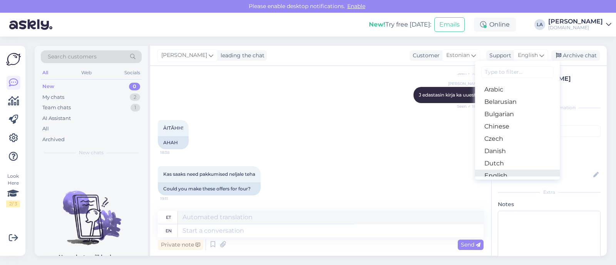
click at [512, 170] on link "English" at bounding box center [517, 176] width 85 height 12
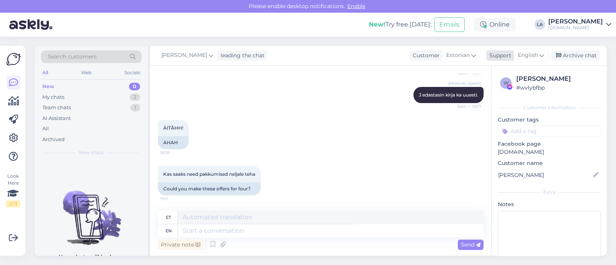
click at [534, 60] on span "English" at bounding box center [528, 55] width 20 height 8
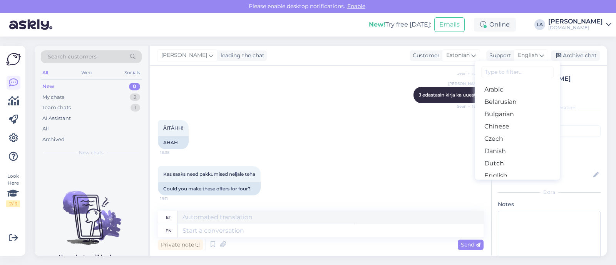
click at [508, 182] on link "Estonian" at bounding box center [517, 188] width 85 height 12
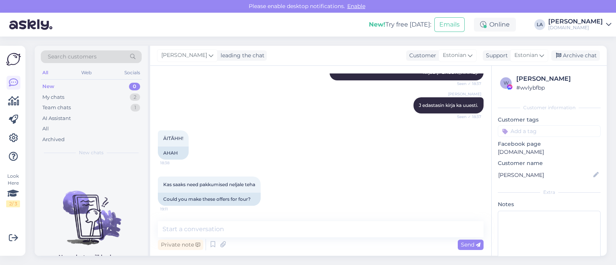
scroll to position [2649, 0]
click at [265, 230] on textarea at bounding box center [321, 229] width 326 height 16
type textarea "H"
click at [209, 58] on icon at bounding box center [211, 55] width 5 height 8
type input "kri"
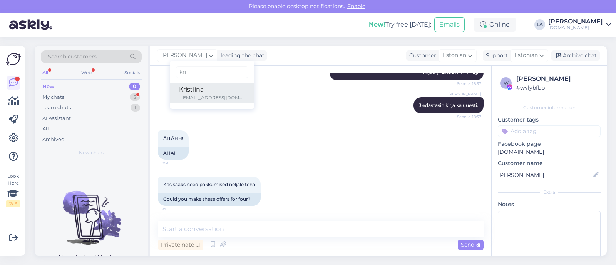
click at [213, 97] on div "[EMAIL_ADDRESS][DOMAIN_NAME]" at bounding box center [213, 97] width 64 height 7
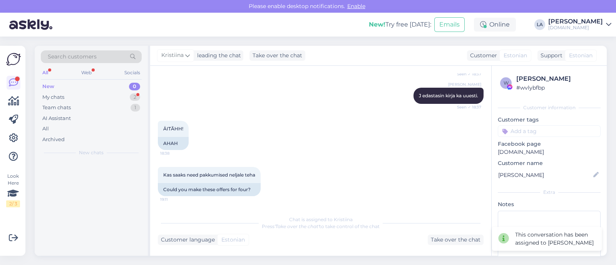
scroll to position [2659, 0]
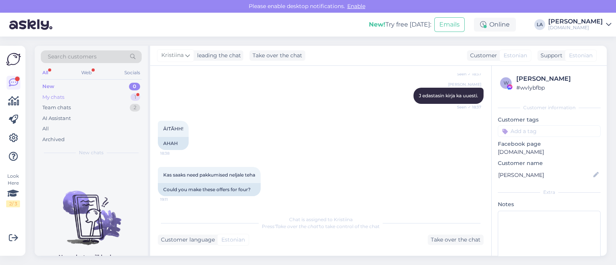
click at [125, 97] on div "My chats 1" at bounding box center [91, 97] width 101 height 11
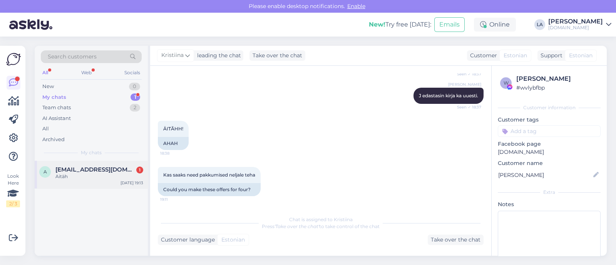
click at [114, 181] on div "a [EMAIL_ADDRESS][DOMAIN_NAME] 1 Aitäh [DATE] 19:13" at bounding box center [91, 175] width 113 height 28
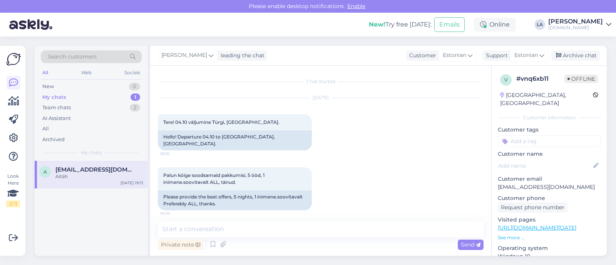
scroll to position [64, 0]
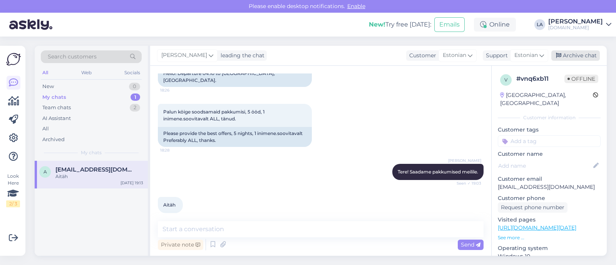
click at [580, 55] on div "Archive chat" at bounding box center [575, 55] width 48 height 10
